Goal: Check status: Check status

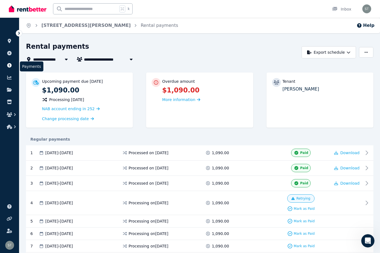
click at [10, 65] on icon at bounding box center [9, 65] width 4 height 4
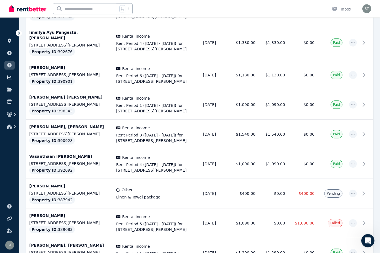
scroll to position [428, 0]
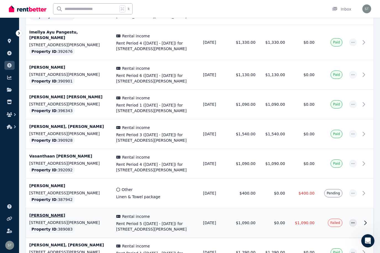
click at [62, 212] on p "[PERSON_NAME]" at bounding box center [69, 215] width 80 height 6
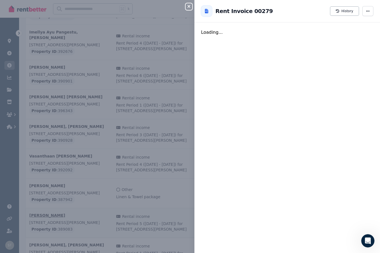
scroll to position [0, 0]
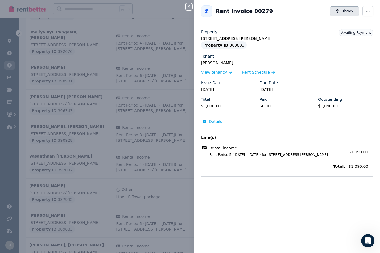
click at [341, 12] on button "History" at bounding box center [344, 10] width 29 height 9
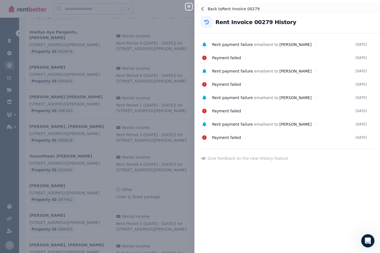
click at [205, 8] on icon at bounding box center [203, 9] width 4 height 4
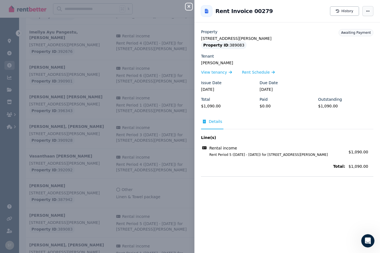
click at [371, 10] on span "button" at bounding box center [368, 11] width 11 height 10
click at [373, 236] on div "Open Intercom Messenger" at bounding box center [367, 240] width 18 height 18
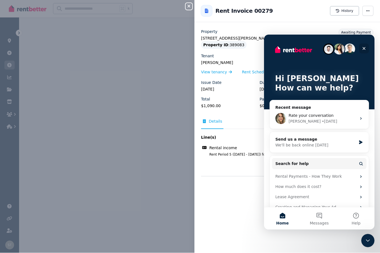
click at [365, 49] on icon "Close" at bounding box center [364, 48] width 3 height 3
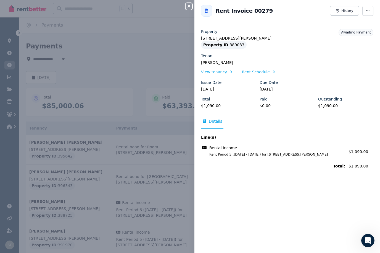
scroll to position [428, 0]
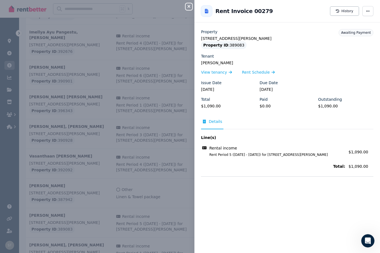
click at [190, 8] on icon "button" at bounding box center [189, 6] width 7 height 4
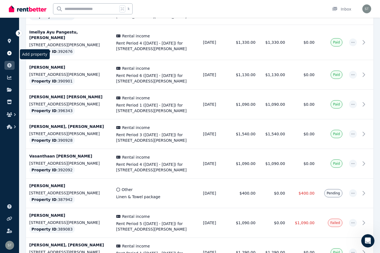
click at [7, 54] on icon at bounding box center [10, 53] width 6 height 4
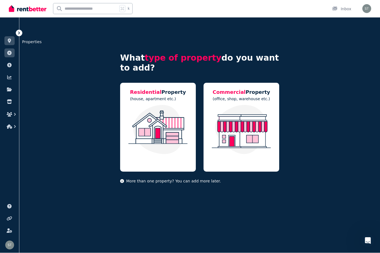
click at [13, 38] on link at bounding box center [9, 40] width 10 height 9
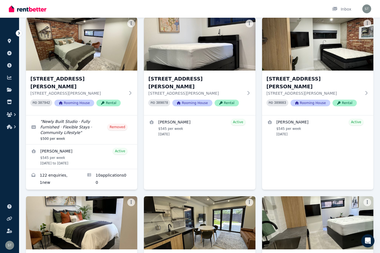
scroll to position [30, 0]
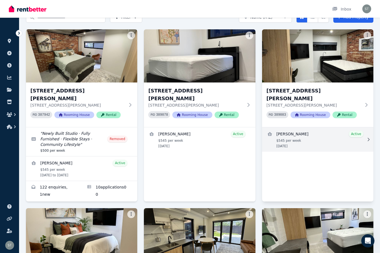
click at [327, 143] on link "View details for Peter Andrianopolous" at bounding box center [317, 139] width 111 height 24
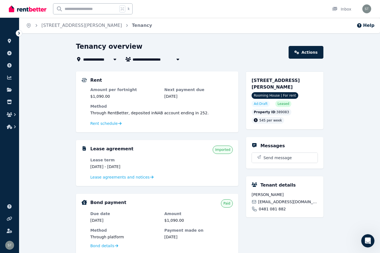
click at [205, 83] on div "Rent" at bounding box center [161, 80] width 143 height 7
click at [100, 124] on span "Rent schedule" at bounding box center [103, 124] width 27 height 6
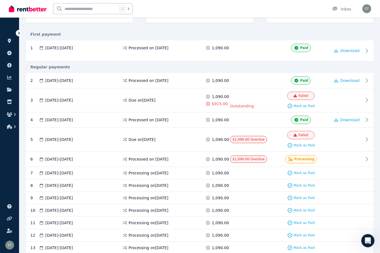
scroll to position [111, 0]
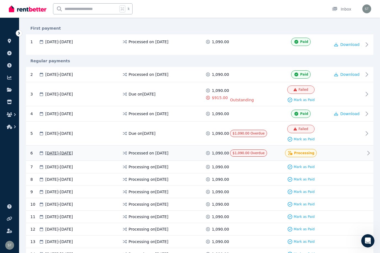
click at [364, 151] on div "6 [DATE] - [DATE] Processed on [DATE] 1,090.00 $1,090.00 Overdue Processing" at bounding box center [200, 152] width 348 height 15
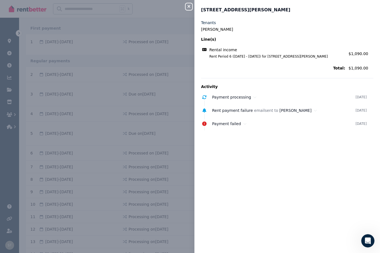
click at [189, 4] on button "Close panel" at bounding box center [189, 6] width 7 height 7
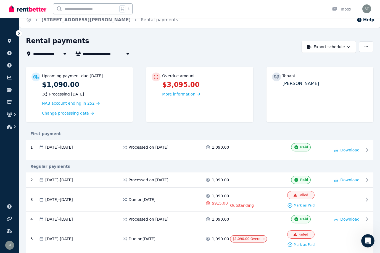
scroll to position [0, 0]
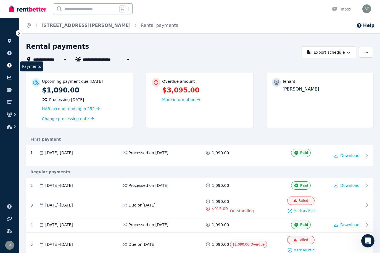
click at [12, 63] on icon at bounding box center [10, 65] width 6 height 4
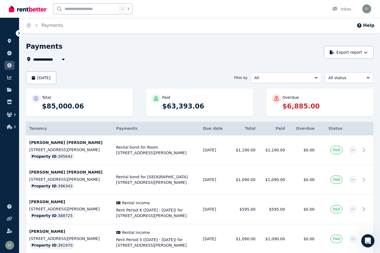
click at [56, 116] on div "Total $85,000.06 Paid $63,393.06 Overdue $6,885.00" at bounding box center [200, 104] width 348 height 33
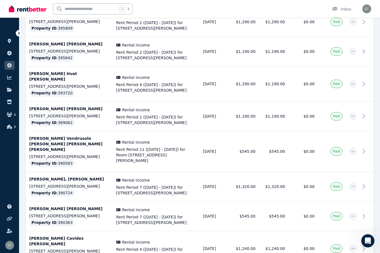
scroll to position [1415, 0]
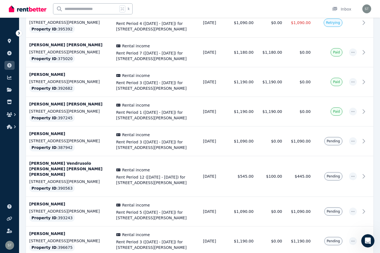
scroll to position [404, 0]
